Goal: Entertainment & Leisure: Browse casually

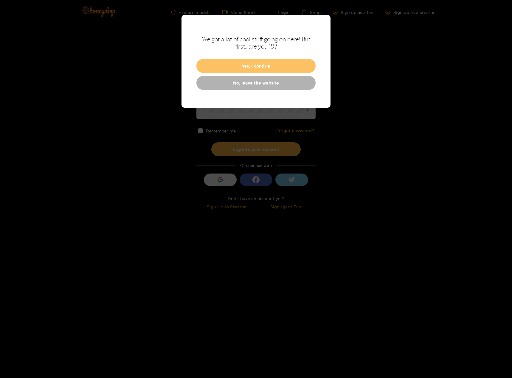
click at [224, 68] on button "Yes, I confirm" at bounding box center [255, 66] width 119 height 14
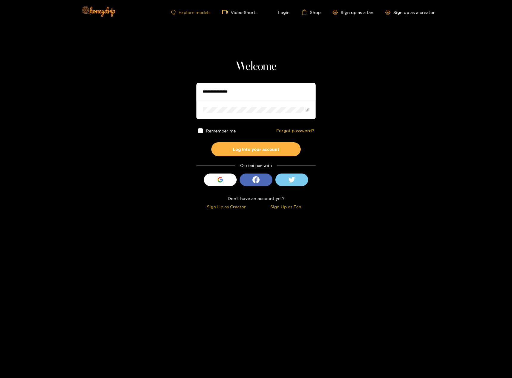
click at [194, 12] on link "Explore models" at bounding box center [190, 12] width 39 height 5
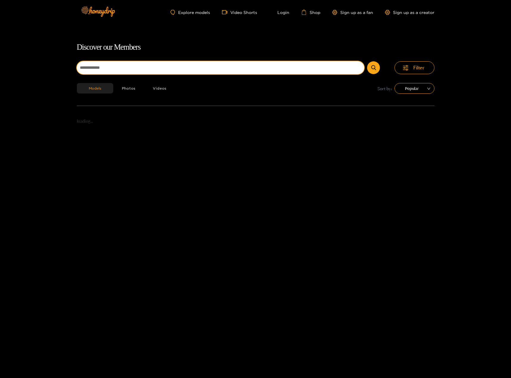
click at [157, 67] on input at bounding box center [220, 67] width 287 height 13
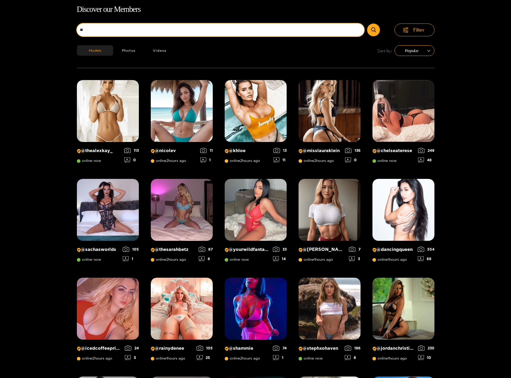
scroll to position [38, 0]
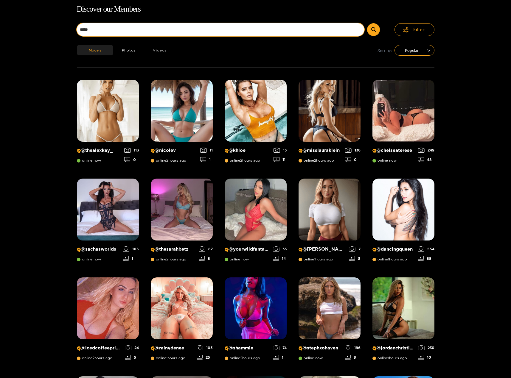
type input "*****"
click at [367, 23] on button "submit" at bounding box center [373, 29] width 13 height 13
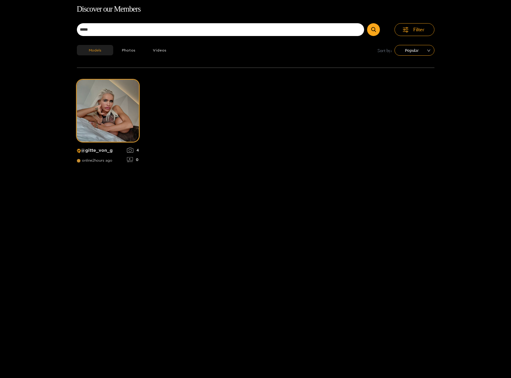
click at [99, 121] on img at bounding box center [108, 111] width 62 height 62
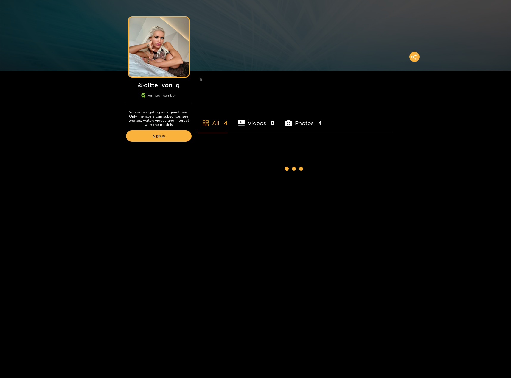
scroll to position [38, 0]
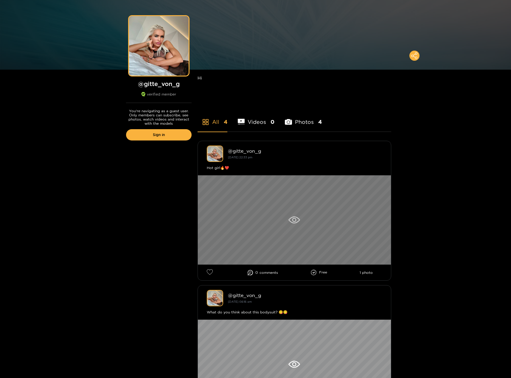
click at [299, 229] on div at bounding box center [294, 219] width 193 height 89
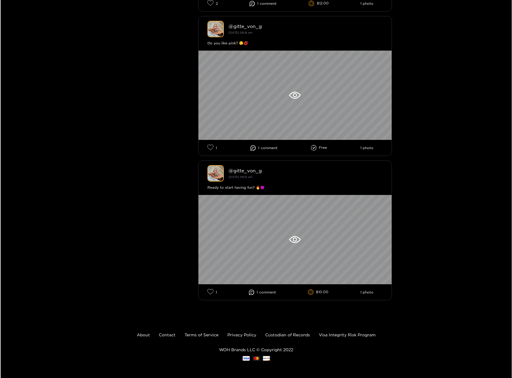
scroll to position [452, 0]
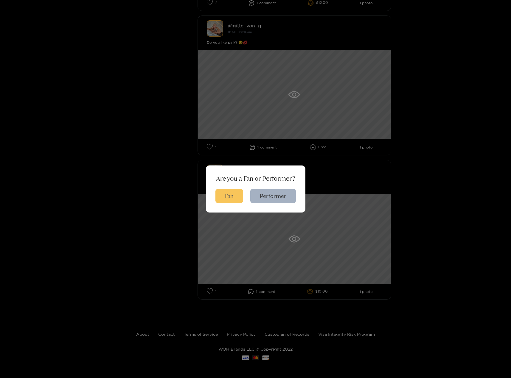
click at [229, 200] on button "Fan" at bounding box center [229, 196] width 28 height 14
